Goal: Task Accomplishment & Management: Use online tool/utility

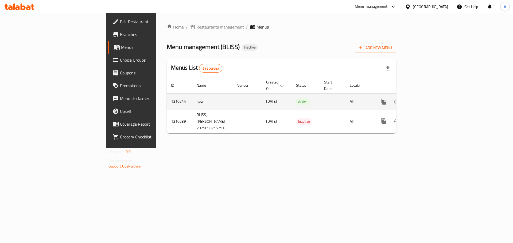
click at [425, 99] on icon "enhanced table" at bounding box center [422, 102] width 6 height 6
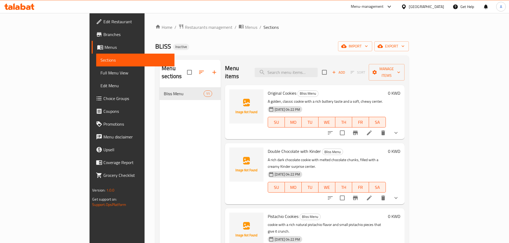
click at [100, 72] on span "Full Menu View" at bounding box center [135, 73] width 70 height 6
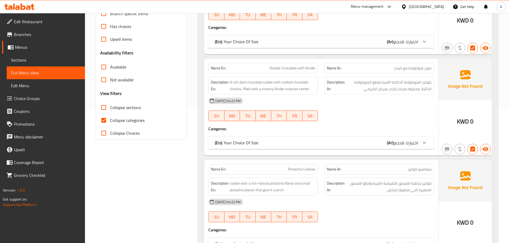
click at [112, 122] on span "Collapse categories" at bounding box center [127, 120] width 34 height 6
click at [110, 122] on input "Collapse categories" at bounding box center [103, 120] width 13 height 13
checkbox input "false"
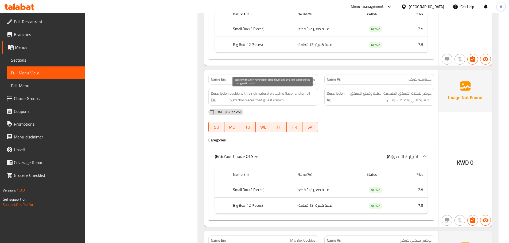
scroll to position [347, 0]
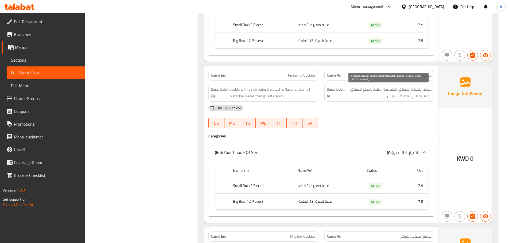
click at [389, 96] on span "كوكيز بنكهة الفستق الطبيعية الغنية وقطع الفستق الصغيرة التي تعطيها كرانش." at bounding box center [389, 92] width 86 height 13
click at [391, 99] on span "كوكيز بنكهة الفستق الطبيعية الغنية وقطع الفستق الصغيرة التي تعطيها كرانش." at bounding box center [389, 92] width 86 height 13
copy span "كرانش"
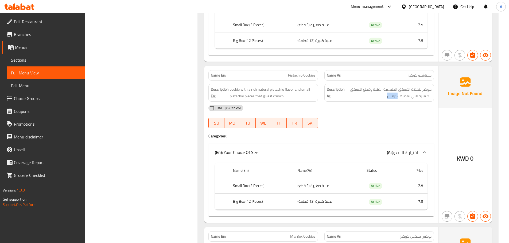
click at [394, 96] on span "كوكيز بنكهة الفستق الطبيعية الغنية وقطع الفستق الصغيرة التي تعطيها كرانش." at bounding box center [389, 92] width 86 height 13
click at [272, 100] on div "Description En: cookie with a rich natural pistachio flavor and small pistachio…" at bounding box center [262, 93] width 109 height 18
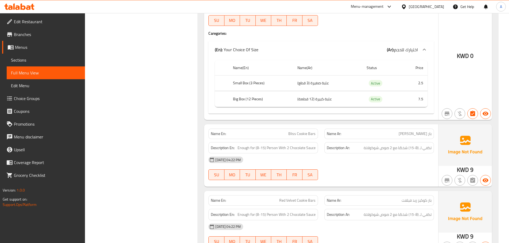
scroll to position [0, 0]
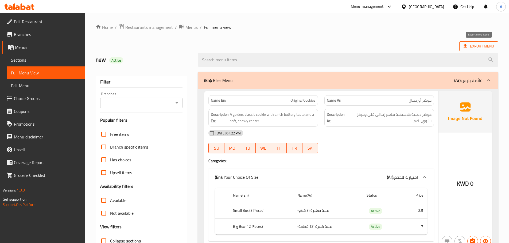
click at [472, 46] on span "Export Menu" at bounding box center [478, 46] width 30 height 7
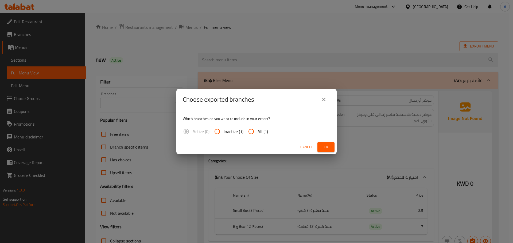
click at [250, 133] on input "All (1)" at bounding box center [251, 131] width 13 height 13
radio input "true"
click at [331, 150] on button "Ok" at bounding box center [325, 147] width 17 height 10
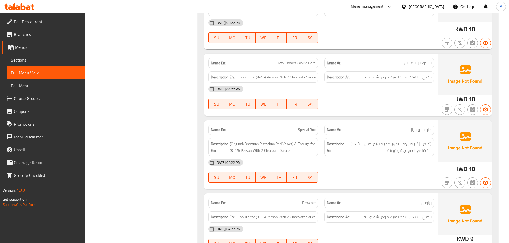
scroll to position [961, 0]
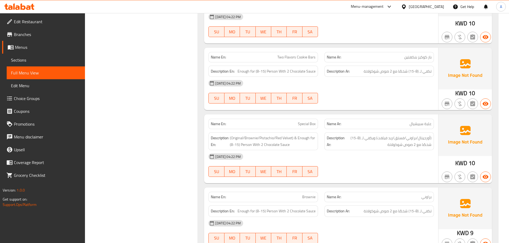
drag, startPoint x: 410, startPoint y: 183, endPoint x: 417, endPoint y: 173, distance: 12.1
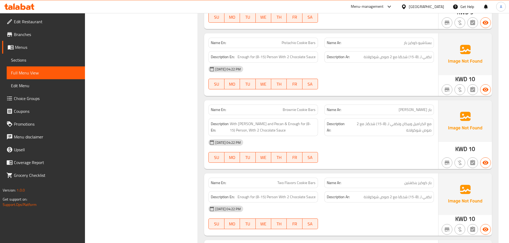
scroll to position [0, 0]
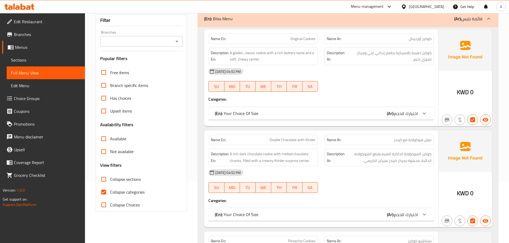
scroll to position [134, 0]
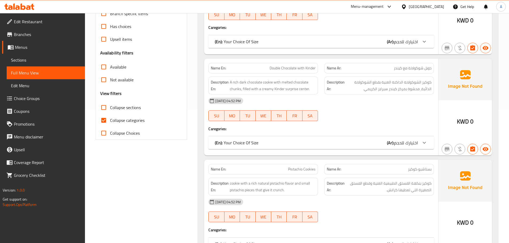
click at [113, 119] on span "Collapse categories" at bounding box center [127, 120] width 34 height 6
click at [110, 119] on input "Collapse categories" at bounding box center [103, 120] width 13 height 13
checkbox input "false"
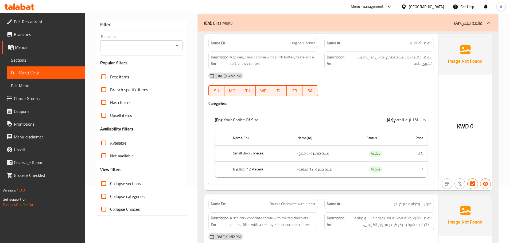
scroll to position [0, 0]
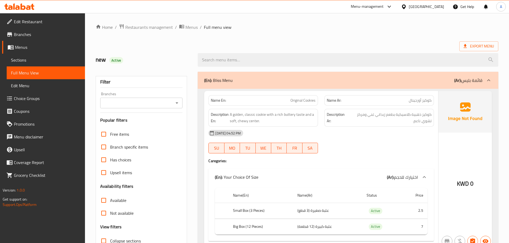
click at [482, 45] on span "Export Menu" at bounding box center [478, 46] width 30 height 7
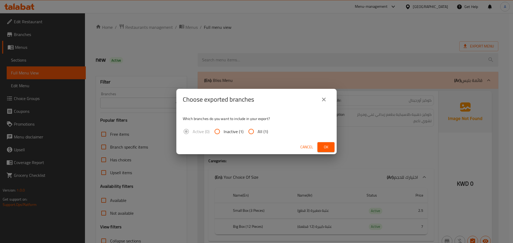
click at [249, 133] on input "All (1)" at bounding box center [251, 131] width 13 height 13
radio input "true"
click at [338, 148] on div "Choose exported branches Which branches do you want to include in your export? …" at bounding box center [256, 121] width 513 height 243
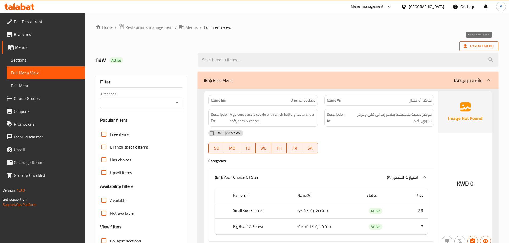
click at [490, 48] on span "Export Menu" at bounding box center [478, 46] width 30 height 7
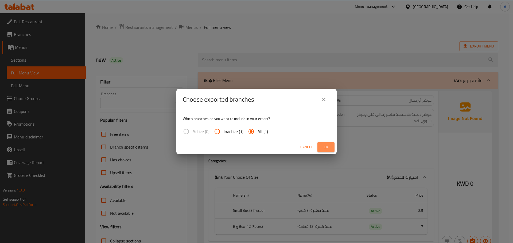
click at [328, 147] on span "Ok" at bounding box center [326, 147] width 9 height 7
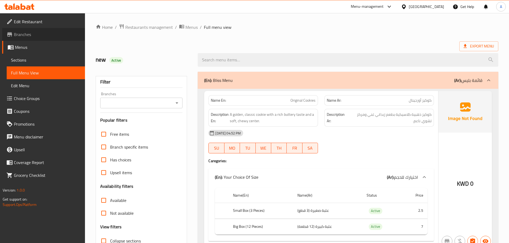
click at [30, 33] on span "Branches" at bounding box center [47, 34] width 67 height 6
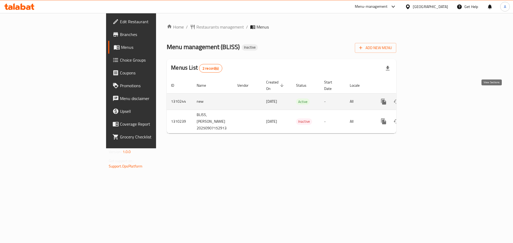
click at [425, 99] on icon "enhanced table" at bounding box center [422, 102] width 6 height 6
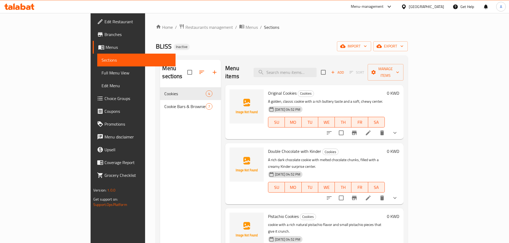
click at [101, 71] on span "Full Menu View" at bounding box center [136, 73] width 70 height 6
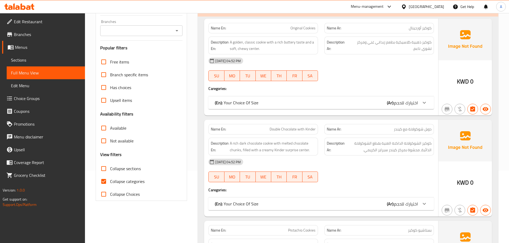
scroll to position [80, 0]
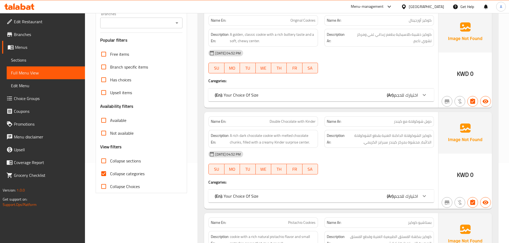
click at [116, 173] on span "Collapse categories" at bounding box center [127, 174] width 34 height 6
click at [110, 173] on input "Collapse categories" at bounding box center [103, 173] width 13 height 13
checkbox input "false"
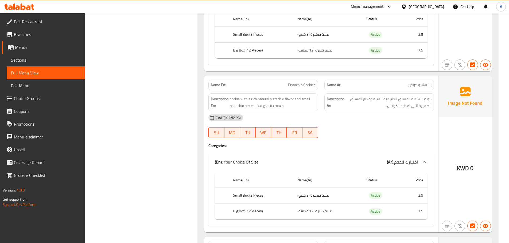
scroll to position [401, 0]
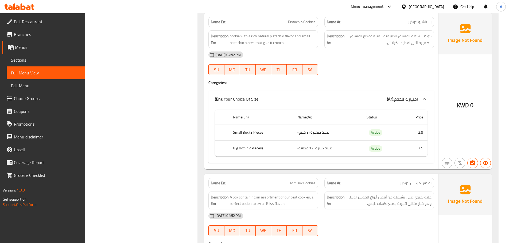
drag, startPoint x: 326, startPoint y: 213, endPoint x: 331, endPoint y: 204, distance: 10.4
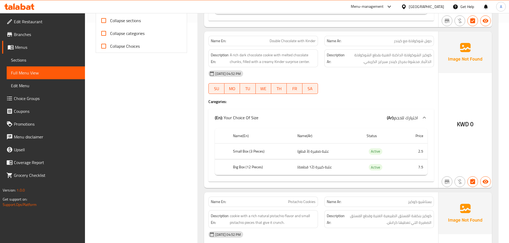
scroll to position [80, 0]
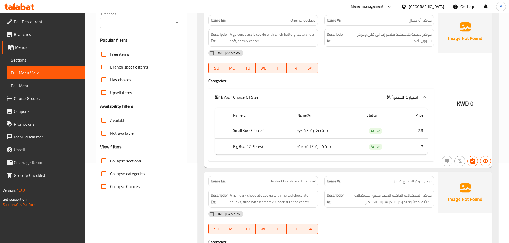
click at [37, 38] on link "Branches" at bounding box center [43, 34] width 83 height 13
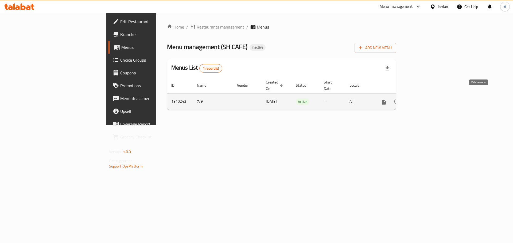
click at [425, 99] on icon "enhanced table" at bounding box center [421, 102] width 6 height 6
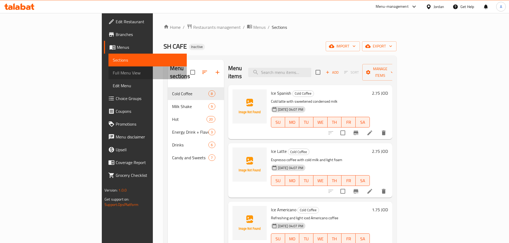
click at [108, 68] on link "Full Menu View" at bounding box center [147, 73] width 78 height 13
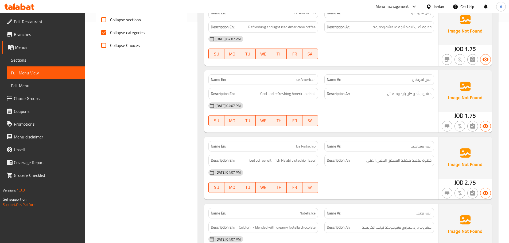
scroll to position [134, 0]
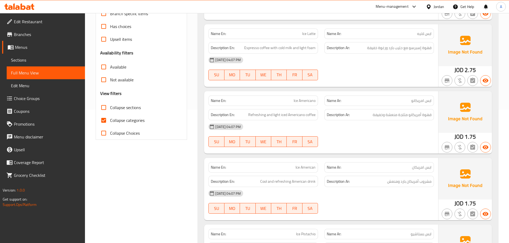
click at [130, 119] on span "Collapse categories" at bounding box center [127, 120] width 34 height 6
click at [110, 119] on input "Collapse categories" at bounding box center [103, 120] width 13 height 13
checkbox input "false"
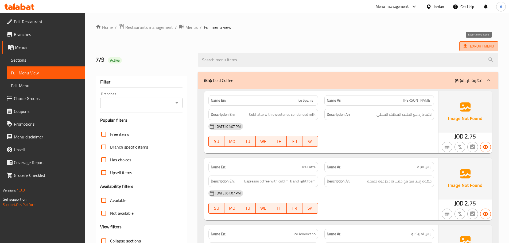
click at [472, 43] on span "Export Menu" at bounding box center [478, 46] width 30 height 7
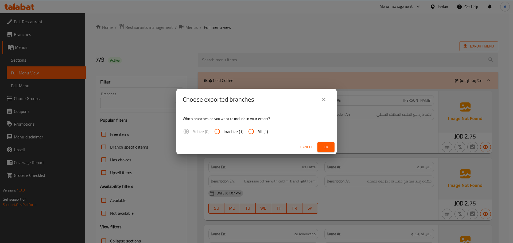
click at [250, 128] on input "All (1)" at bounding box center [251, 131] width 13 height 13
radio input "true"
click at [321, 148] on button "Ok" at bounding box center [325, 147] width 17 height 10
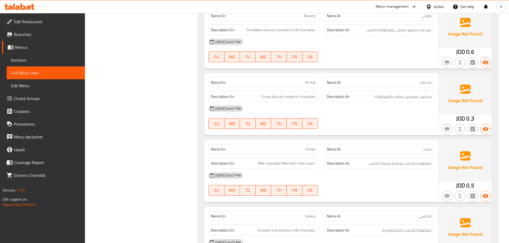
scroll to position [5572, 0]
